Goal: Task Accomplishment & Management: Complete application form

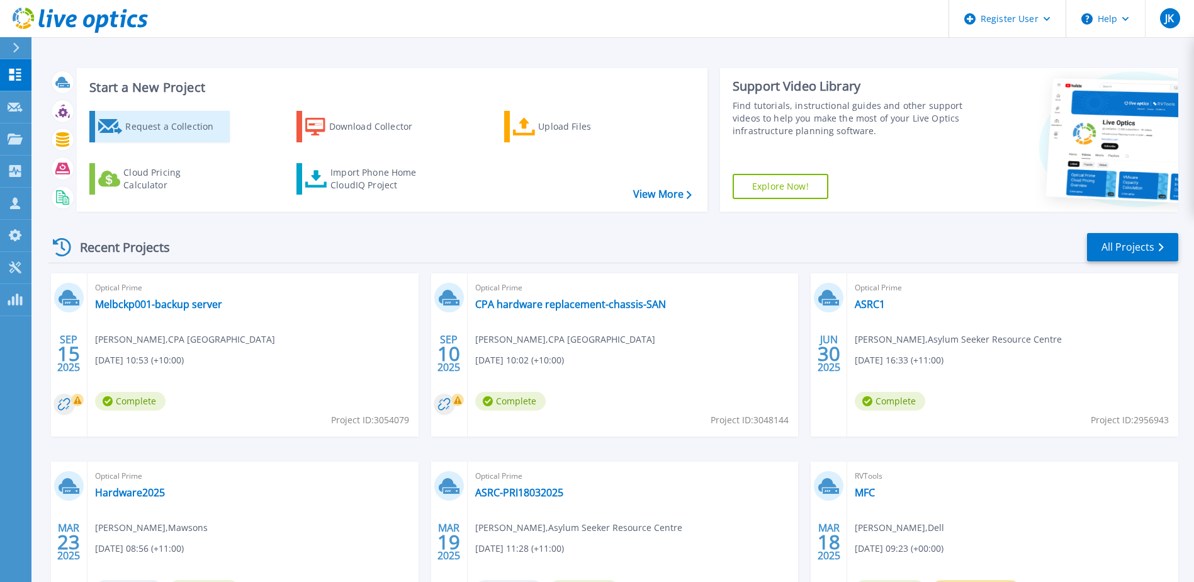
click at [167, 122] on div "Request a Collection" at bounding box center [175, 126] width 101 height 25
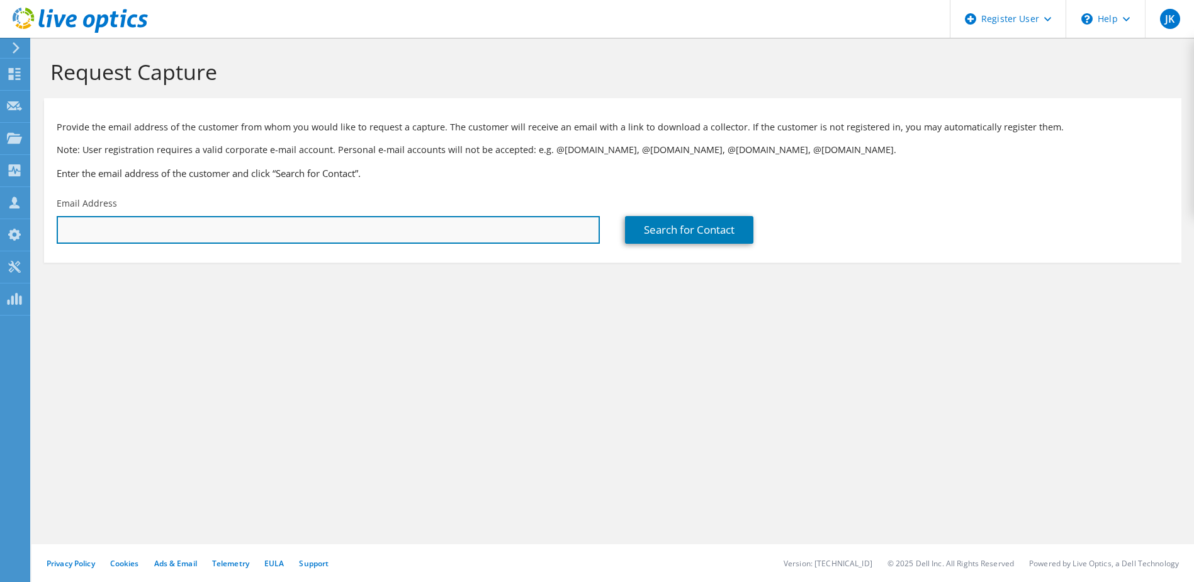
click at [406, 230] on input "text" at bounding box center [328, 230] width 543 height 28
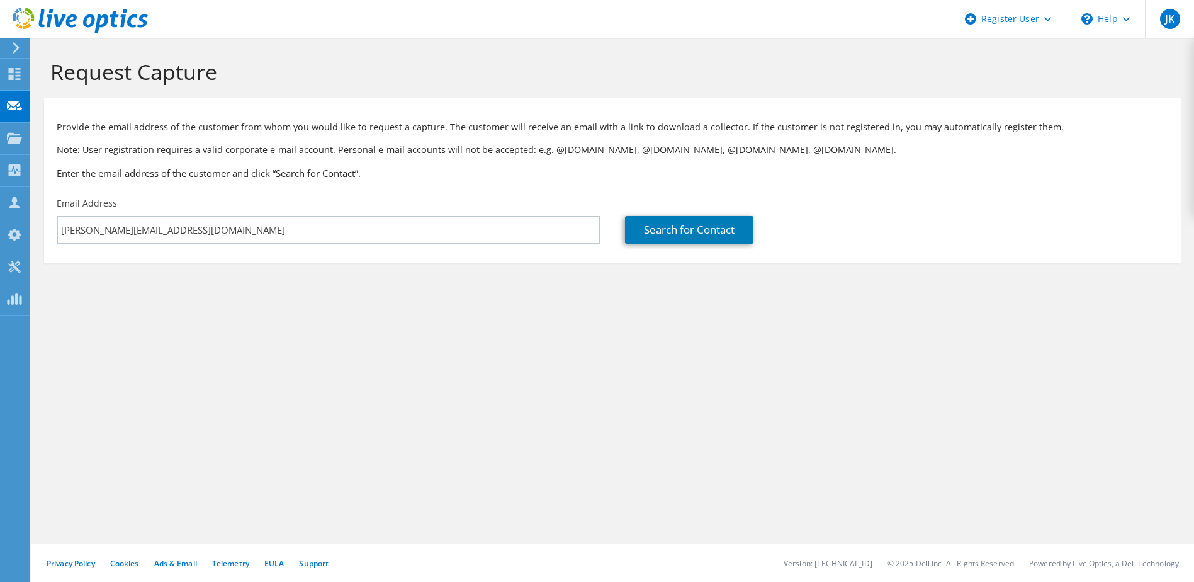
click at [650, 213] on div "Search for Contact" at bounding box center [897, 220] width 569 height 59
click at [699, 227] on link "Search for Contact" at bounding box center [689, 230] width 128 height 28
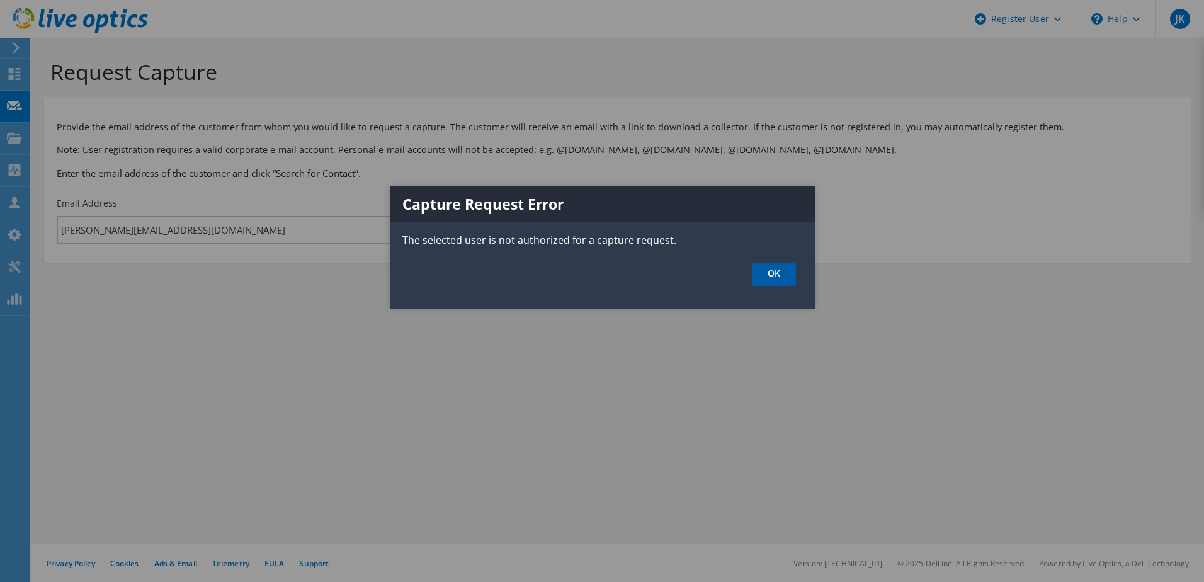
click at [770, 269] on link "OK" at bounding box center [774, 274] width 44 height 23
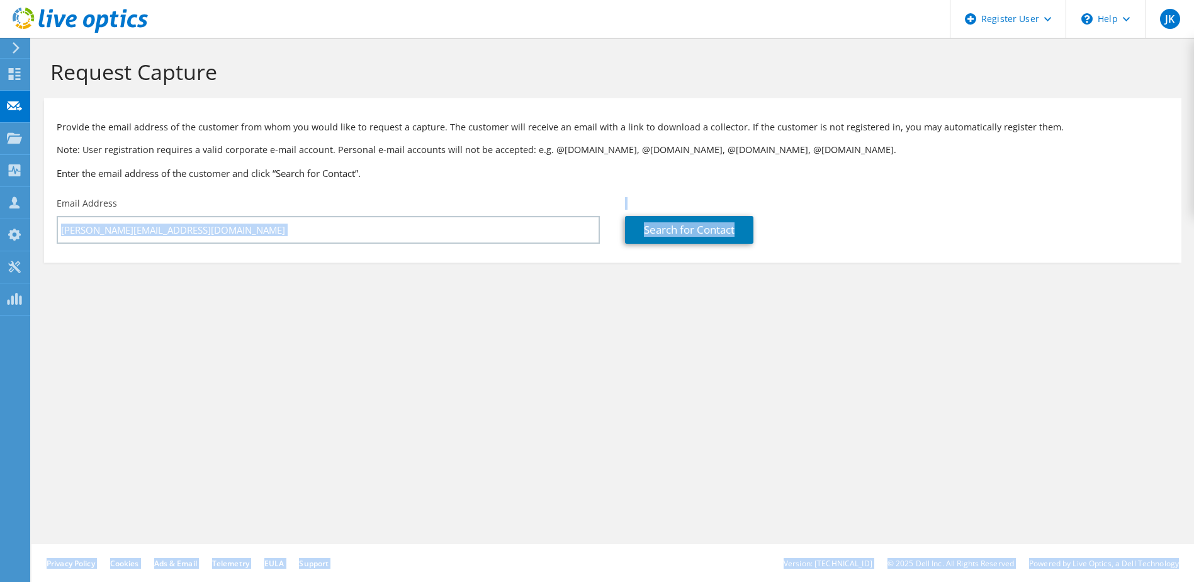
drag, startPoint x: 273, startPoint y: 217, endPoint x: -194, endPoint y: 224, distance: 466.6
click at [0, 224] on html "JK Dell User [PERSON_NAME] [PERSON_NAME][EMAIL_ADDRESS][DOMAIN_NAME] Dell My Pr…" at bounding box center [597, 291] width 1194 height 582
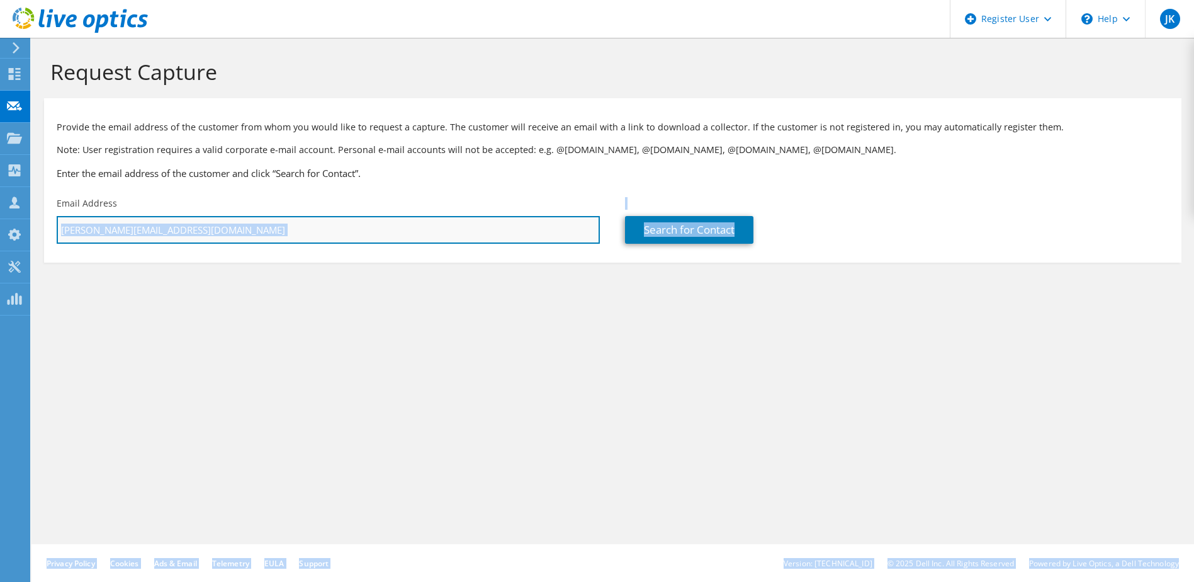
drag, startPoint x: 205, startPoint y: 217, endPoint x: 223, endPoint y: 230, distance: 22.0
click at [205, 217] on input "[PERSON_NAME][EMAIL_ADDRESS][DOMAIN_NAME]" at bounding box center [328, 230] width 543 height 28
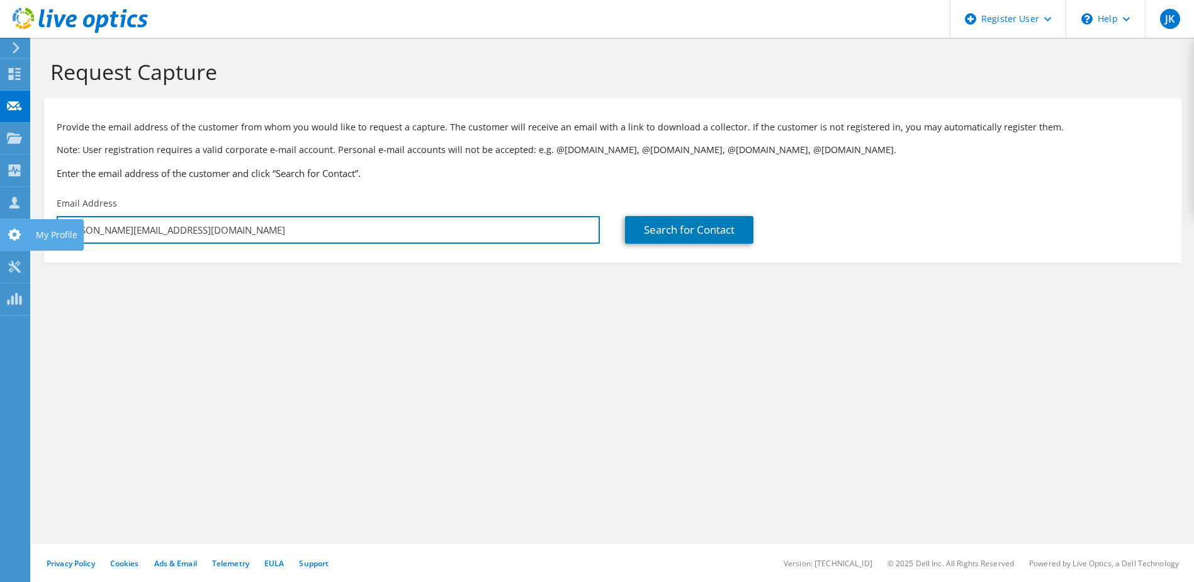
drag, startPoint x: 229, startPoint y: 234, endPoint x: 11, endPoint y: 235, distance: 217.2
click at [11, 235] on div "JK Dell User [PERSON_NAME] [PERSON_NAME][EMAIL_ADDRESS][DOMAIN_NAME] Dell My Pr…" at bounding box center [597, 291] width 1194 height 582
paste input "3700021324212.1"
click at [201, 229] on input "[PERSON_NAME][EMAIL_ADDRESS][DOMAIN_NAME]" at bounding box center [328, 230] width 543 height 28
click at [61, 230] on input "[PERSON_NAME][EMAIL_ADDRESS][DOMAIN_NAME]" at bounding box center [328, 230] width 543 height 28
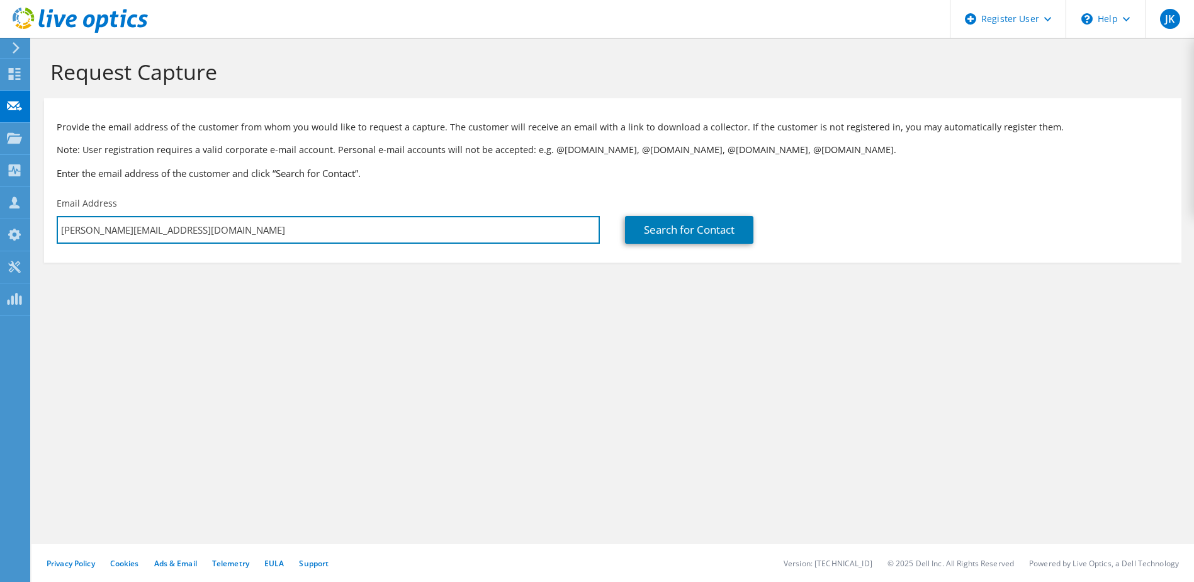
paste input "[PERSON_NAME]@op-int"
type input "[PERSON_NAME][EMAIL_ADDRESS][DOMAIN_NAME]"
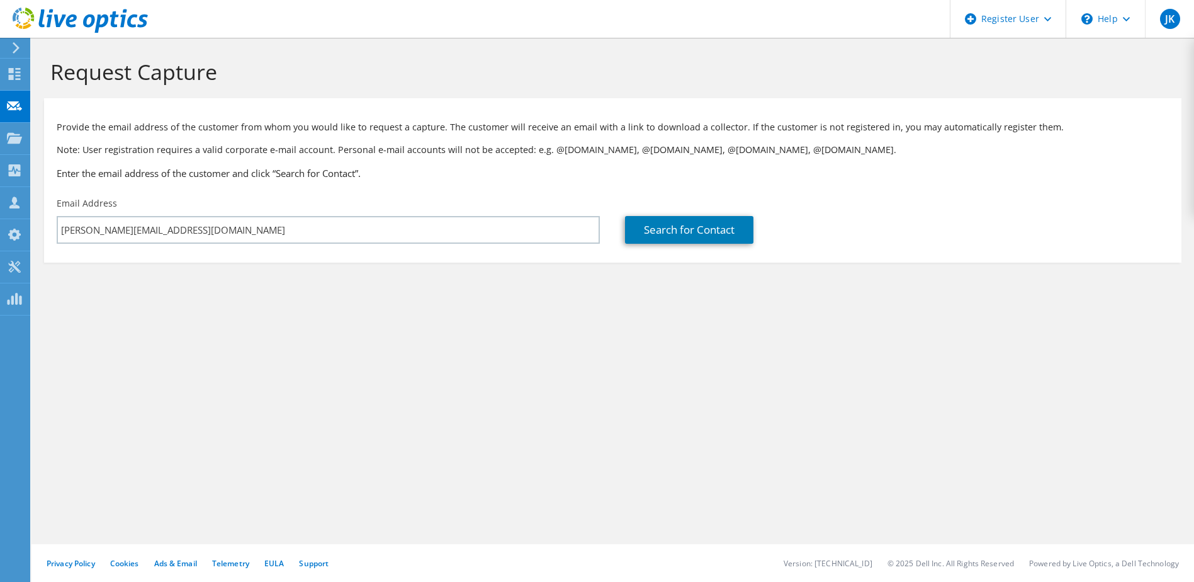
drag, startPoint x: 691, startPoint y: 207, endPoint x: 712, endPoint y: 223, distance: 26.5
click at [694, 208] on div "Search for Contact" at bounding box center [897, 220] width 569 height 59
click at [712, 223] on link "Search for Contact" at bounding box center [689, 230] width 128 height 28
type input "Operational Intelligence"
type input "[PERSON_NAME]"
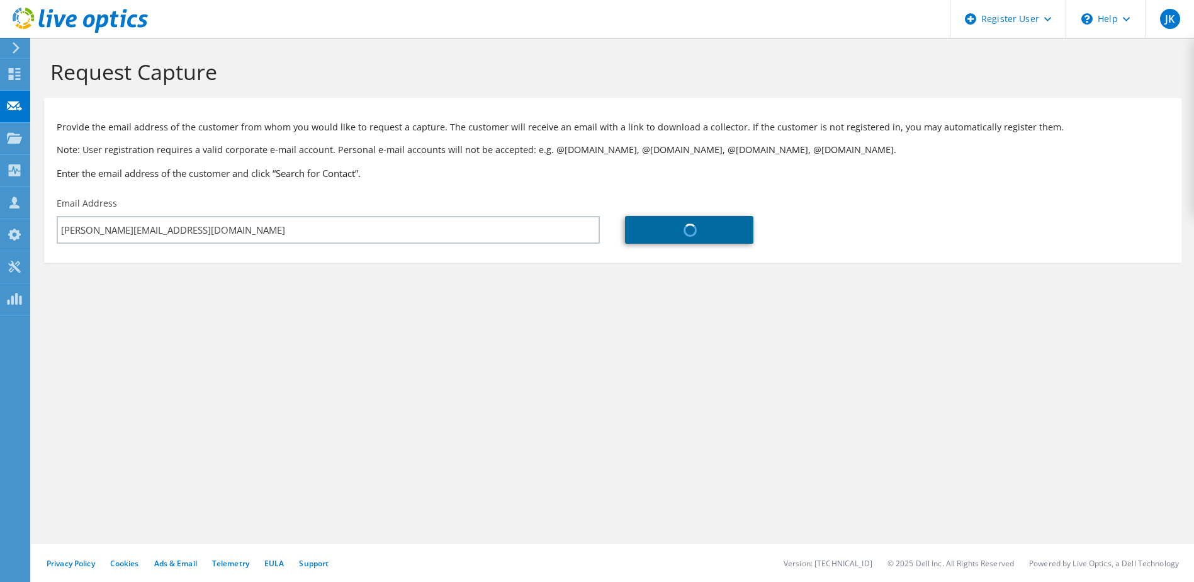
type input "[PERSON_NAME]"
type input "Australia"
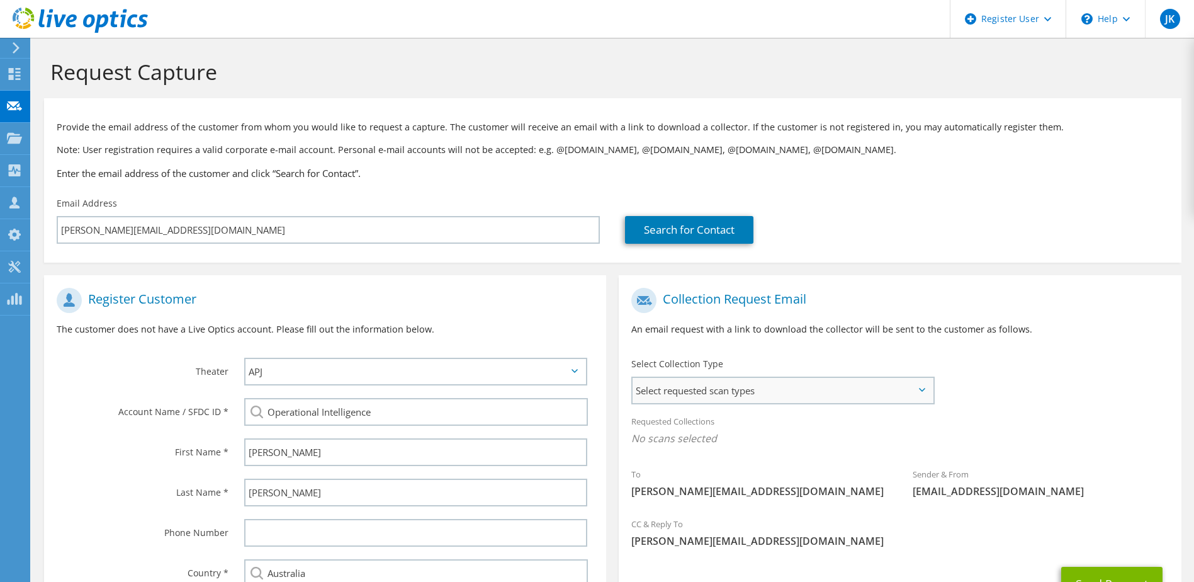
click at [789, 392] on span "Select requested scan types" at bounding box center [783, 390] width 300 height 25
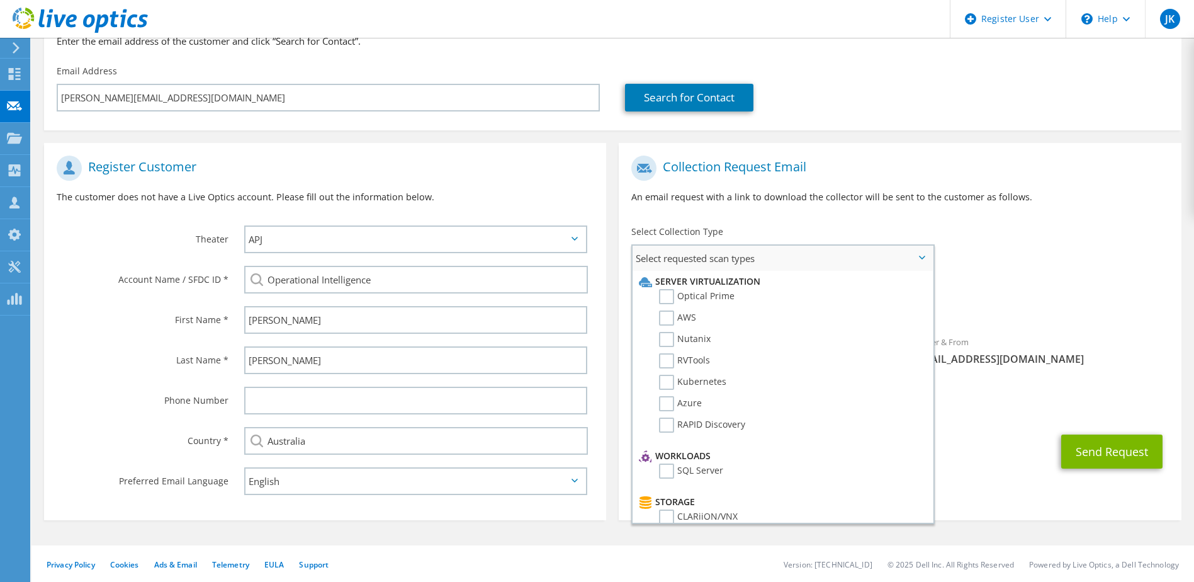
scroll to position [133, 0]
click at [679, 299] on label "Optical Prime" at bounding box center [697, 295] width 76 height 15
click at [0, 0] on input "Optical Prime" at bounding box center [0, 0] width 0 height 0
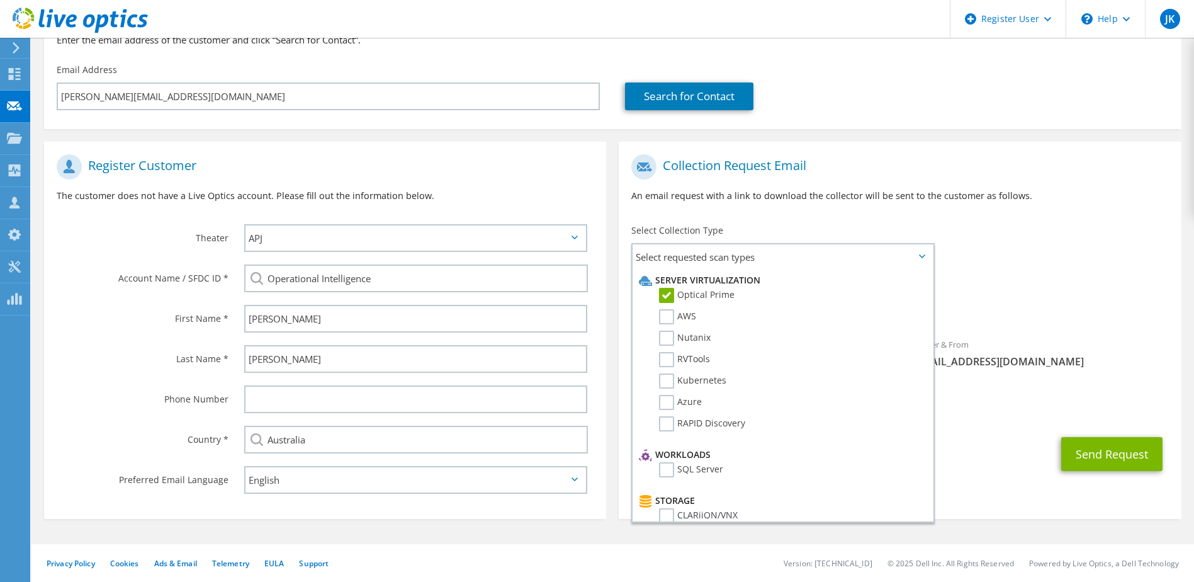
drag, startPoint x: 1137, startPoint y: 263, endPoint x: 1120, endPoint y: 309, distance: 48.6
click at [1138, 263] on div "To [PERSON_NAME][EMAIL_ADDRESS][DOMAIN_NAME] Sender & From [EMAIL_ADDRESS][DOMA…" at bounding box center [900, 264] width 562 height 233
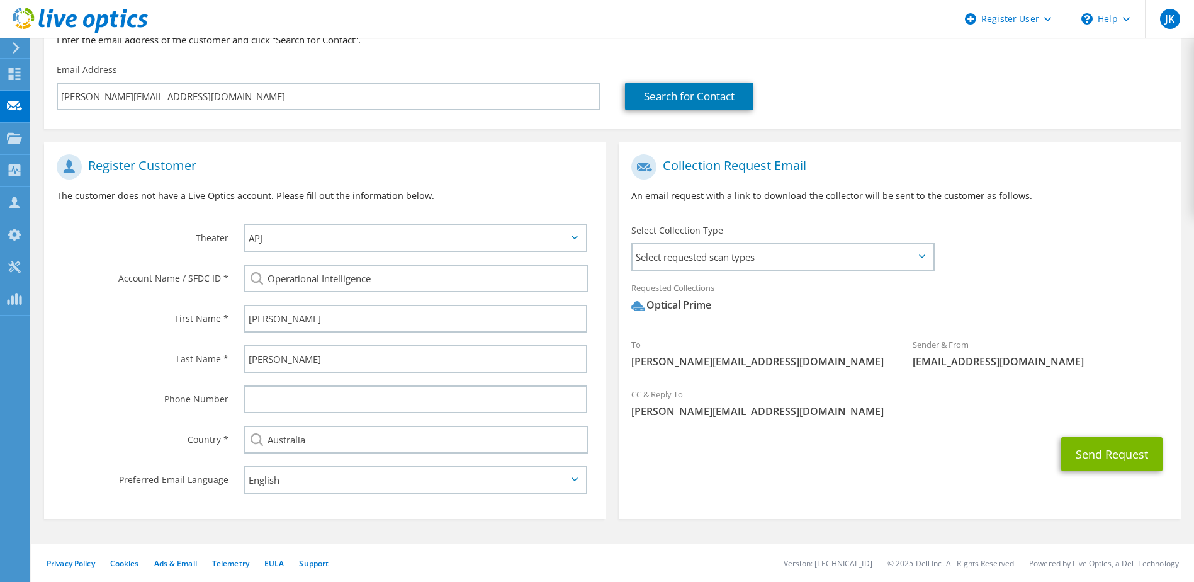
click at [845, 371] on div "To [PERSON_NAME][EMAIL_ADDRESS][DOMAIN_NAME]" at bounding box center [759, 356] width 281 height 50
